Goal: Find specific page/section: Find specific page/section

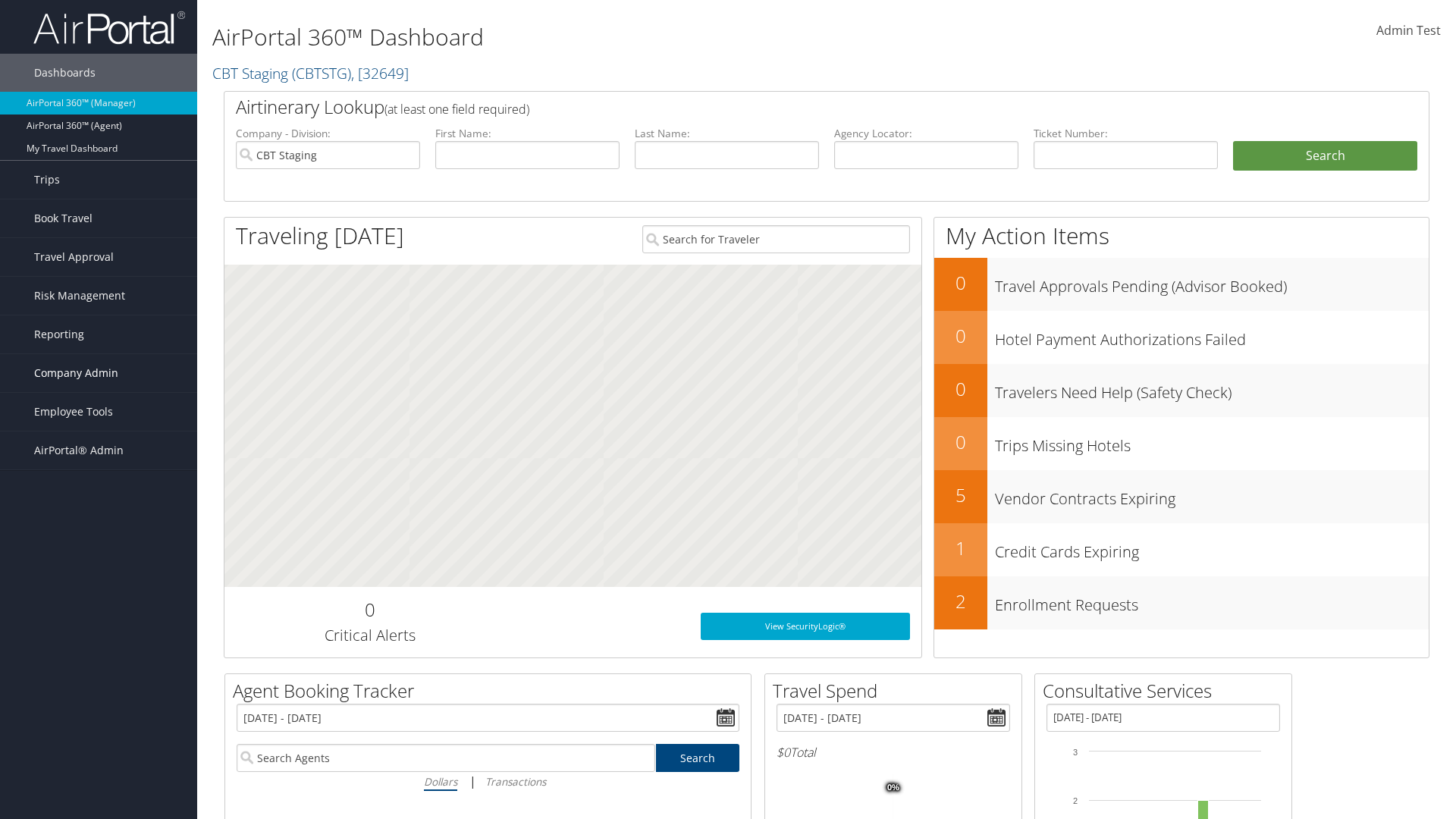
click at [99, 374] on span "Company Admin" at bounding box center [77, 373] width 84 height 38
click at [0, 0] on link "People" at bounding box center [0, 0] width 0 height 0
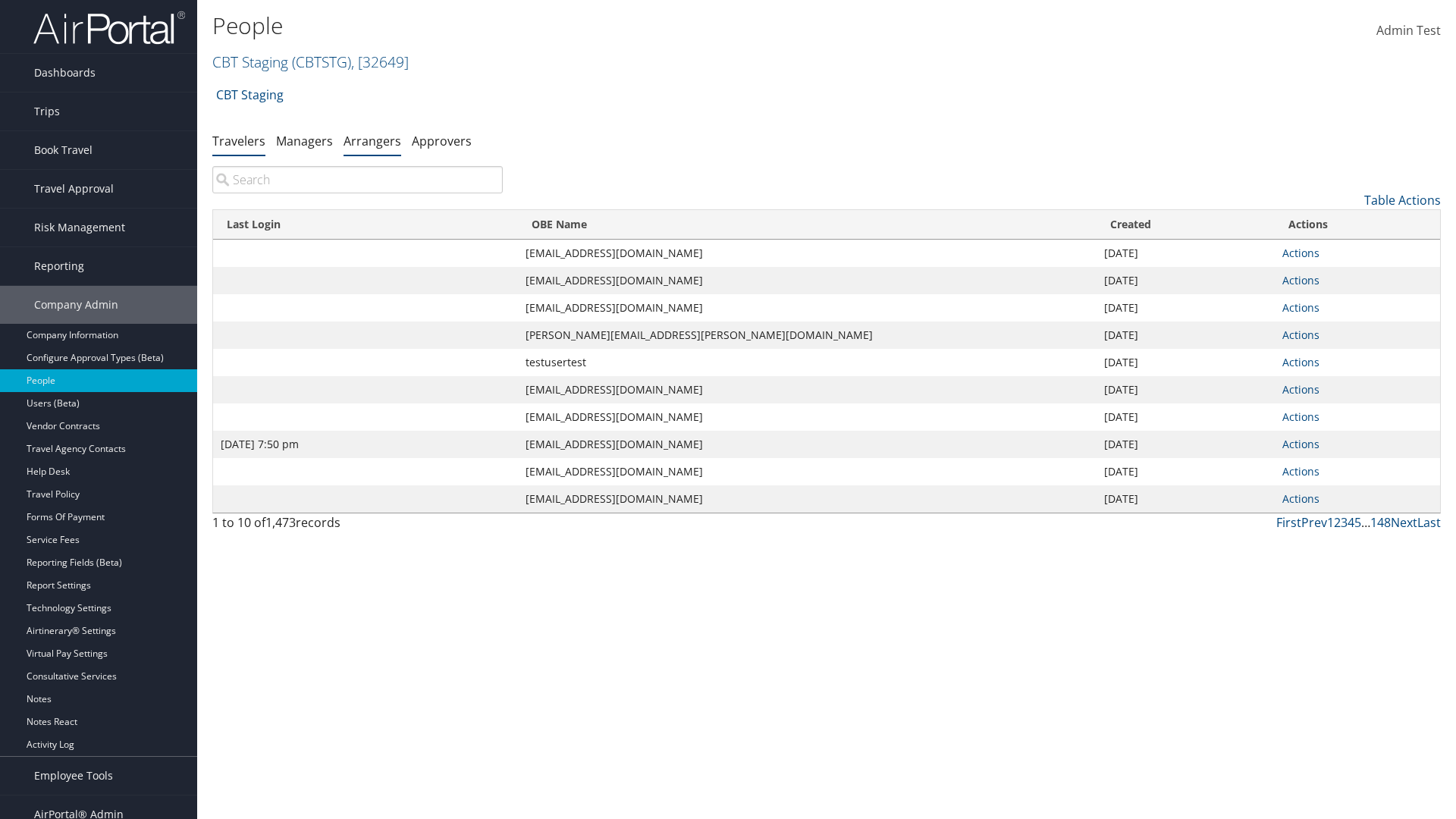
click at [373, 140] on link "Arrangers" at bounding box center [373, 141] width 58 height 17
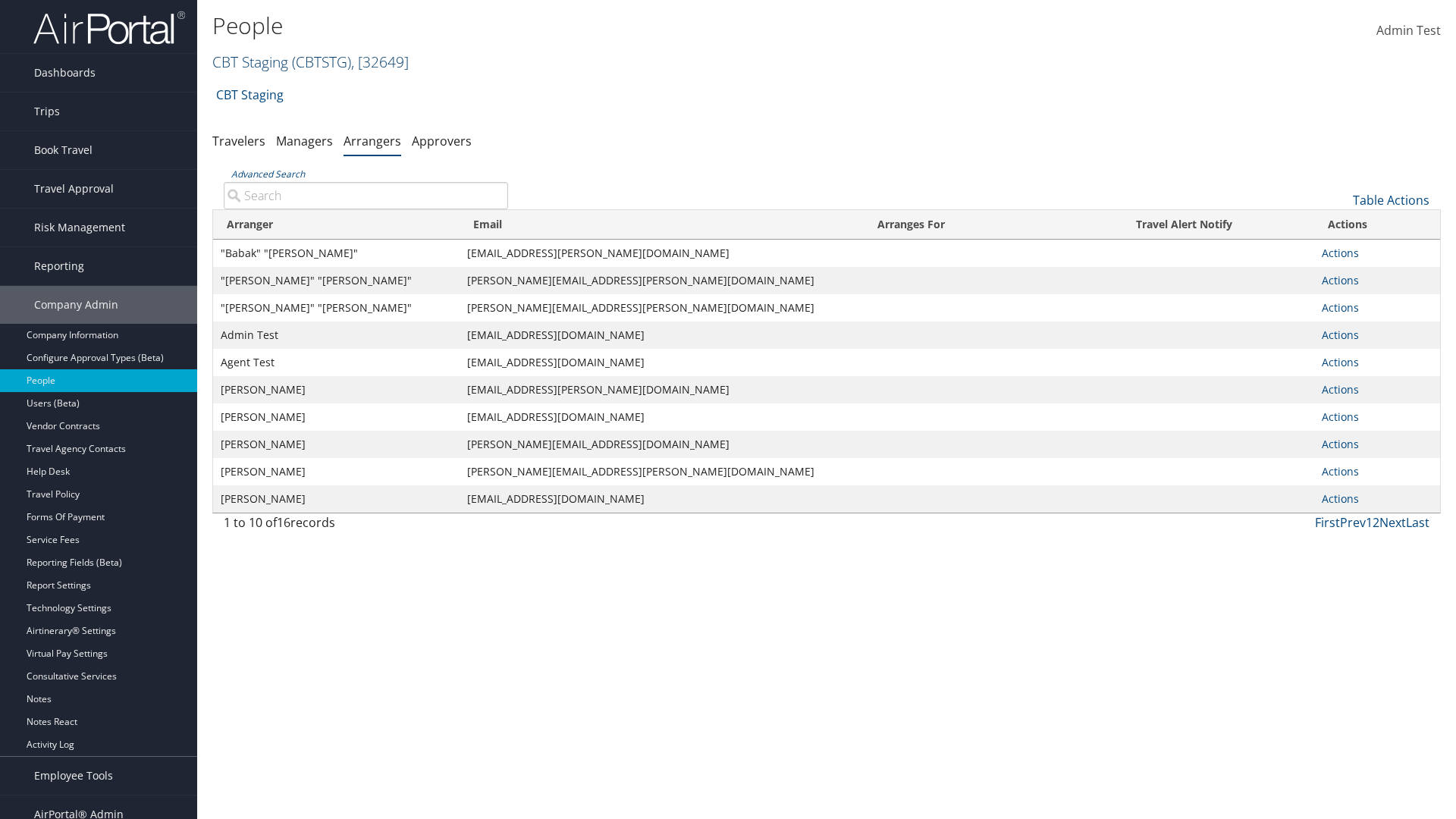
click at [250, 62] on link "CBT Staging ( CBTSTG ) , [ 32649 ]" at bounding box center [310, 62] width 196 height 21
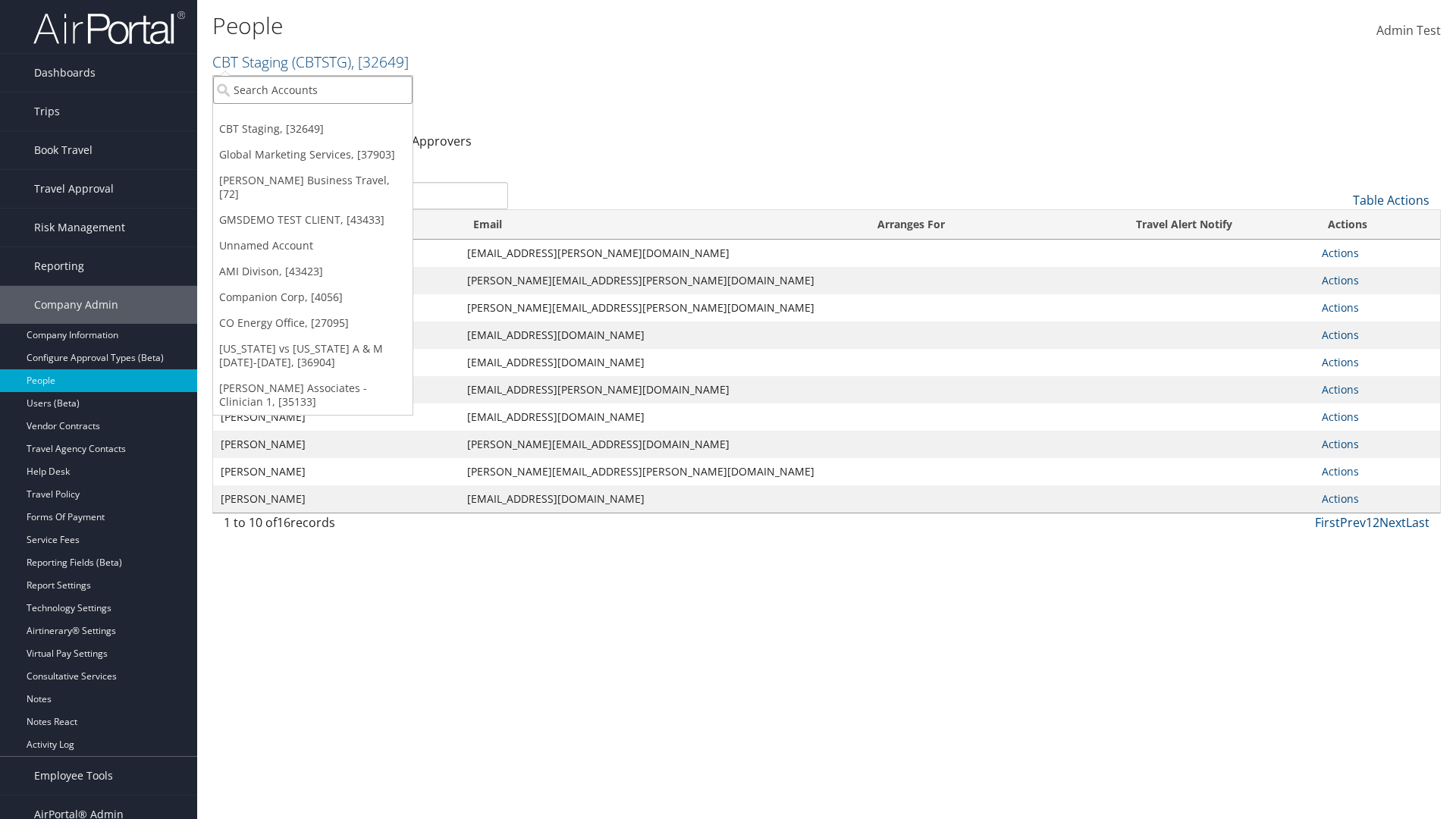
click at [313, 90] on input "search" at bounding box center [313, 90] width 200 height 28
type input "[PERSON_NAME] Business Travel"
click at [333, 118] on div "Christopherson Business Travel (C10001), [72]" at bounding box center [333, 118] width 259 height 14
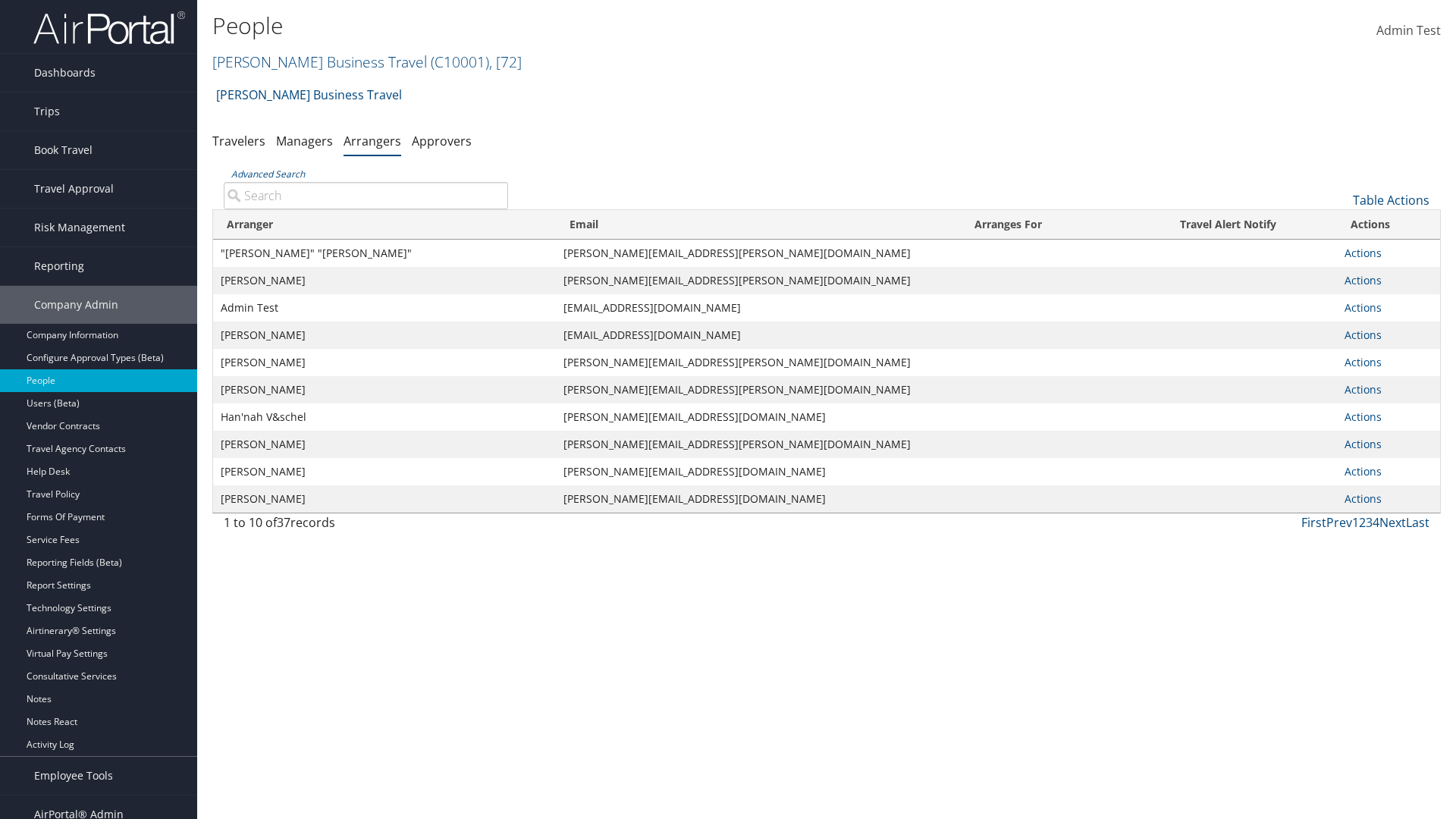
click at [365, 195] on input "Advanced Search" at bounding box center [366, 195] width 285 height 27
type input ""Ter"
